Goal: Register for event/course

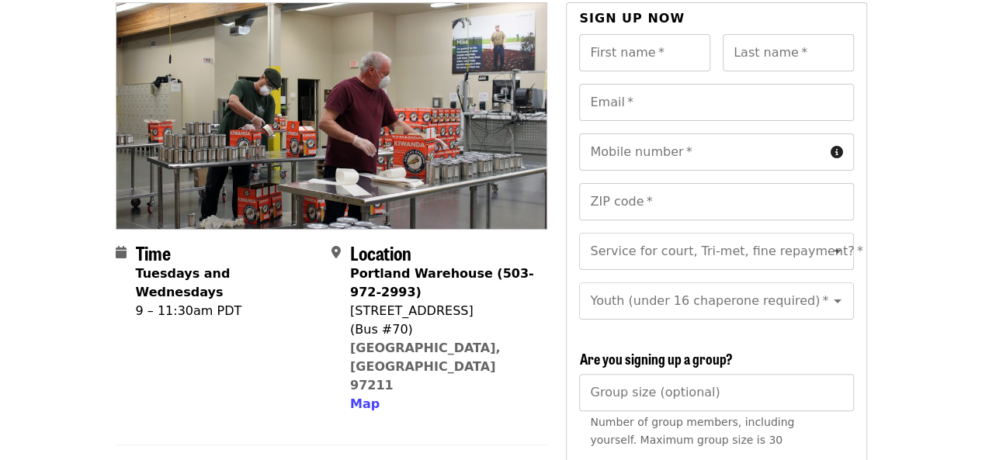
scroll to position [124, 0]
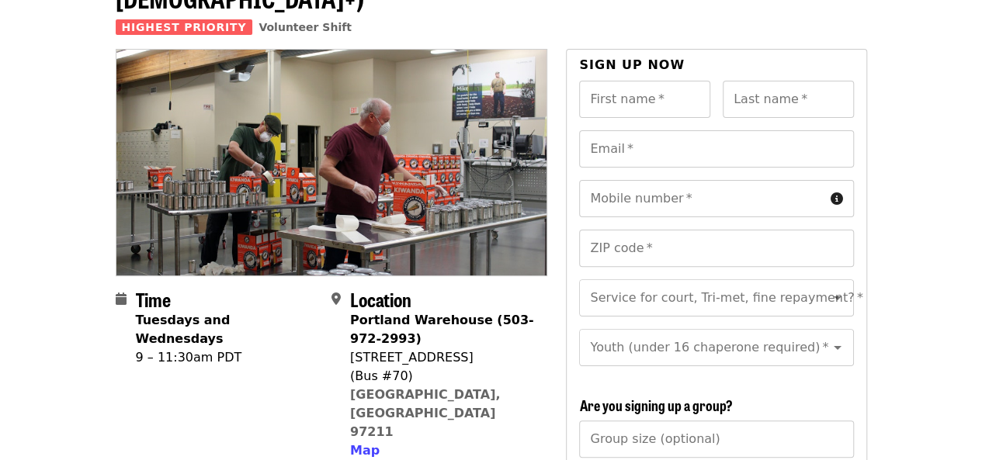
click at [981, 136] on html "Skip to content ​ Log in Oct/Nov/Dec - Portland: Repack/Sort (age 16+) Highest …" at bounding box center [491, 106] width 982 height 460
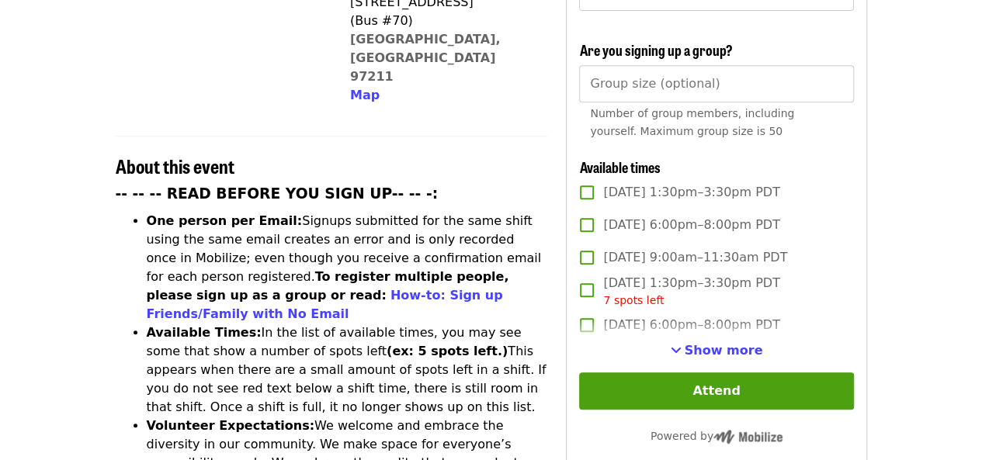
scroll to position [495, 0]
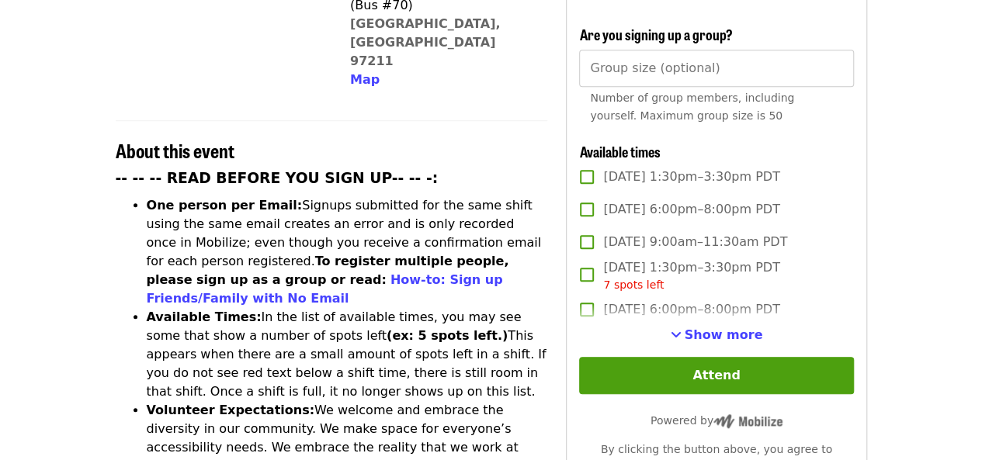
click at [703, 333] on span "Show more" at bounding box center [724, 335] width 78 height 15
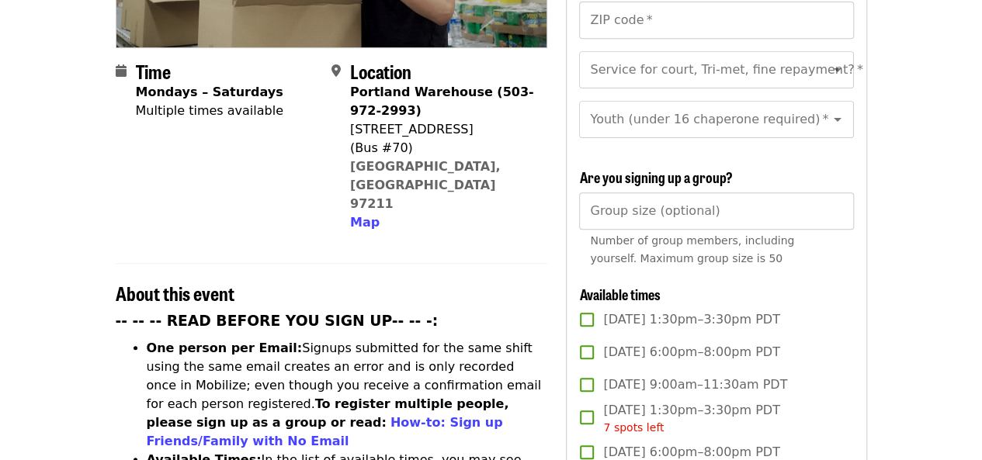
scroll to position [0, 0]
